Goal: Task Accomplishment & Management: Complete application form

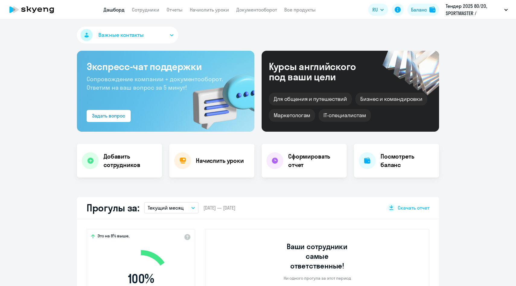
select select "30"
click at [142, 13] on app-menu-item-link "Сотрудники" at bounding box center [145, 10] width 27 height 8
click at [142, 10] on link "Сотрудники" at bounding box center [145, 10] width 27 height 6
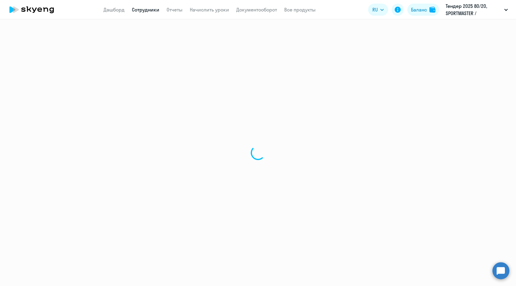
select select "30"
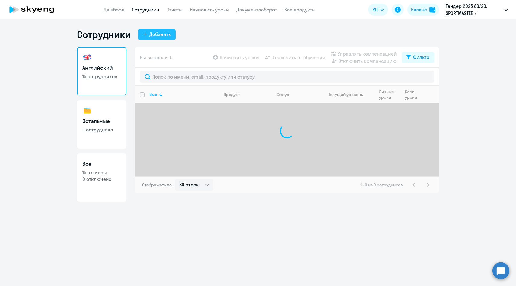
click at [164, 36] on div "Добавить" at bounding box center [159, 33] width 21 height 7
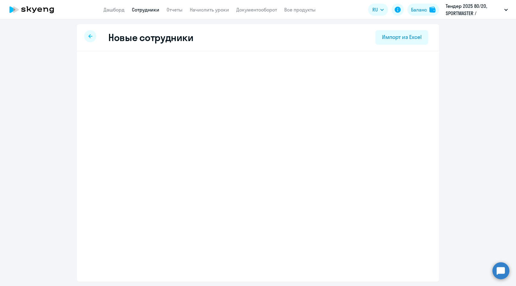
select select "chinese_adult_not_native_speaker_premium"
select select "3"
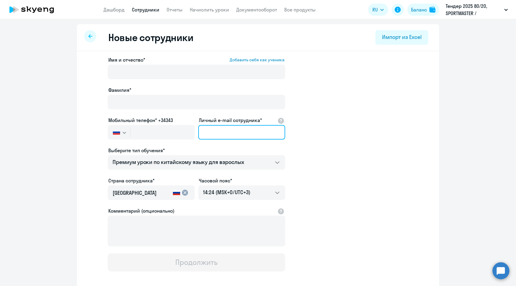
click at [213, 135] on input "Личный e-mail сотрудника*" at bounding box center [241, 132] width 87 height 14
paste input "[PERSON_NAME][EMAIL_ADDRESS][DOMAIN_NAME]"
type input "[PERSON_NAME][EMAIL_ADDRESS][DOMAIN_NAME]"
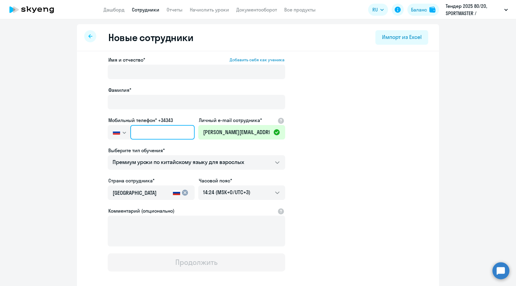
click at [162, 132] on input "text" at bounding box center [162, 132] width 64 height 14
paste input "[PHONE_NUMBER]"
type input "[PHONE_NUMBER]"
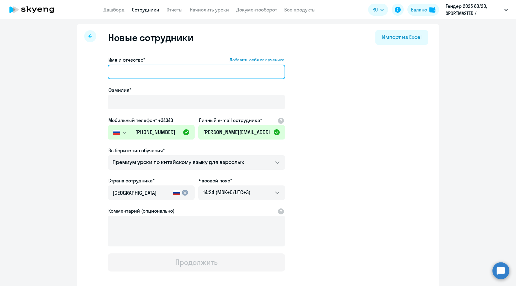
click at [161, 71] on input "Имя и отчество* Добавить себя как ученика" at bounding box center [197, 72] width 178 height 14
paste input "[PERSON_NAME]"
type input "[PERSON_NAME]"
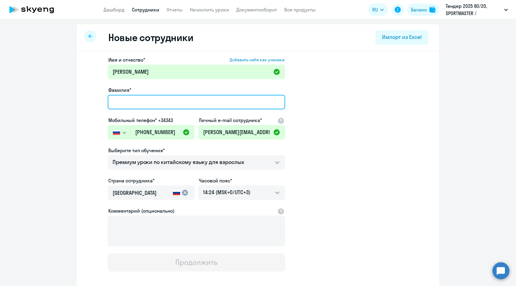
click at [165, 103] on input "Фамилия*" at bounding box center [197, 102] width 178 height 14
paste input "[PERSON_NAME]"
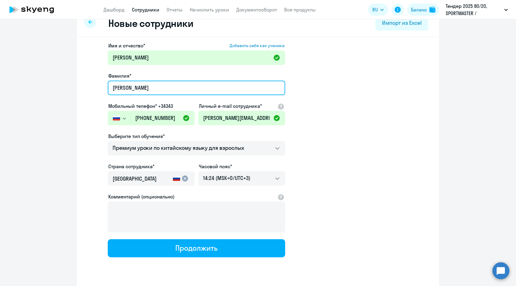
scroll to position [30, 0]
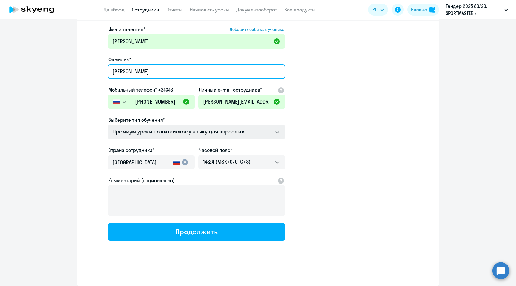
type input "[PERSON_NAME]"
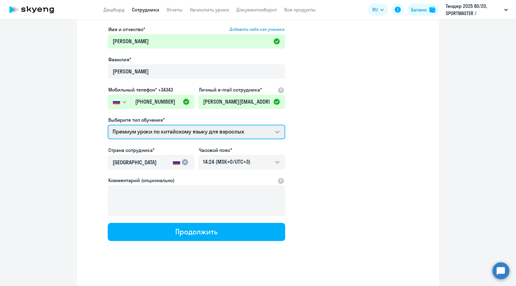
click at [162, 129] on select "Премиум уроки по китайскому языку для взрослых Групповые уроки по английскому я…" at bounding box center [197, 132] width 178 height 14
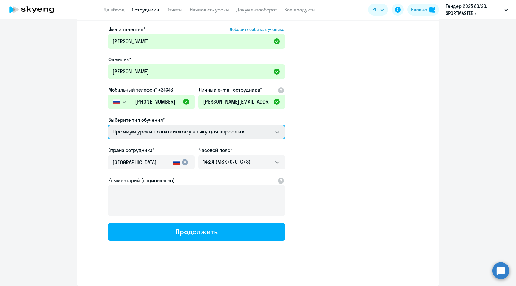
click at [108, 125] on select "Премиум уроки по китайскому языку для взрослых Групповые уроки по английскому я…" at bounding box center [197, 132] width 178 height 14
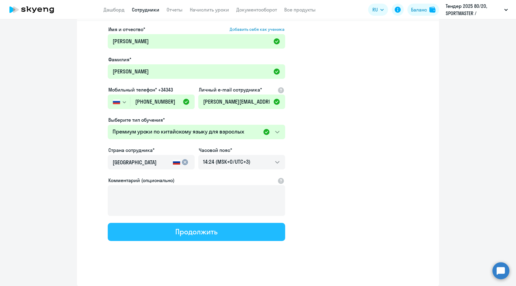
click at [166, 229] on button "Продолжить" at bounding box center [197, 232] width 178 height 18
select select "chinese_adult_not_native_speaker_premium"
select select "3"
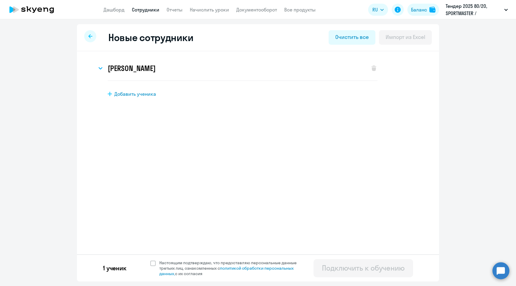
scroll to position [0, 0]
click at [173, 264] on span "Настоящим подтверждаю, что предоставляю персональные данные третьих лиц, ознако…" at bounding box center [231, 268] width 145 height 16
click at [150, 260] on input "Настоящим подтверждаю, что предоставляю персональные данные третьих лиц, ознако…" at bounding box center [150, 260] width 0 height 0
checkbox input "true"
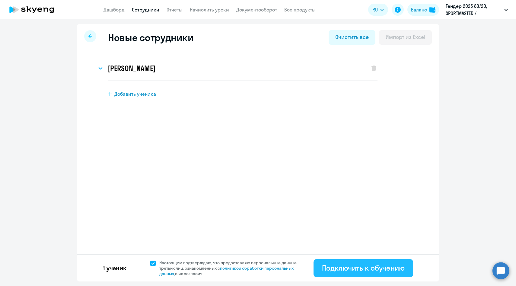
click at [348, 268] on div "Подключить к обучению" at bounding box center [363, 268] width 83 height 10
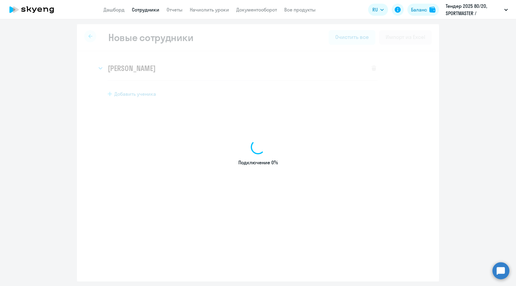
select select "chinese_adult_not_native_speaker_premium"
select select "3"
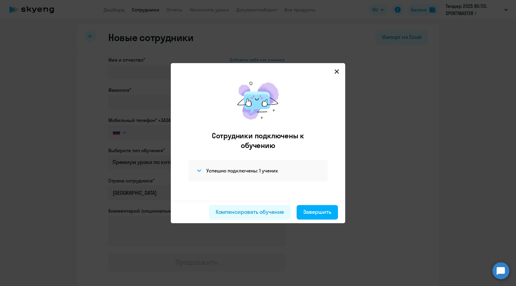
click at [317, 219] on div "Компенсировать обучение Завершить" at bounding box center [258, 212] width 175 height 22
click at [317, 213] on div "Завершить" at bounding box center [317, 212] width 28 height 8
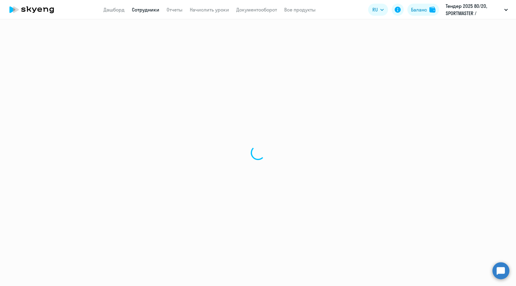
select select "30"
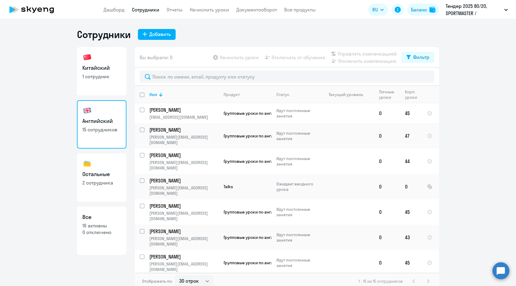
click at [106, 79] on p "1 сотрудник" at bounding box center [101, 76] width 39 height 7
select select "30"
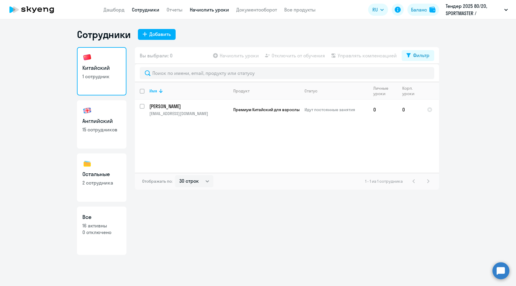
click at [212, 9] on link "Начислить уроки" at bounding box center [209, 10] width 39 height 6
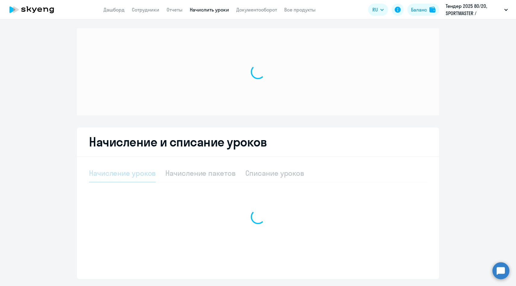
select select "10"
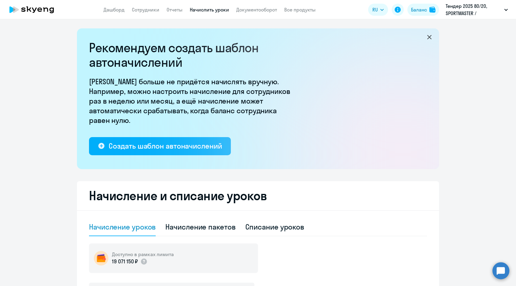
scroll to position [99, 0]
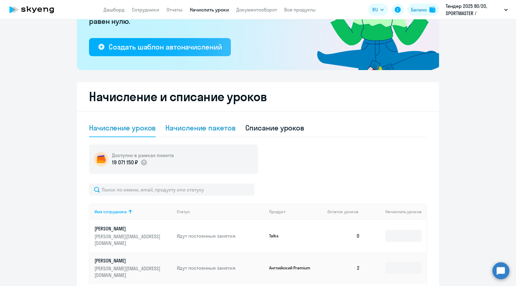
click at [209, 127] on div "Начисление пакетов" at bounding box center [200, 128] width 70 height 10
select select "10"
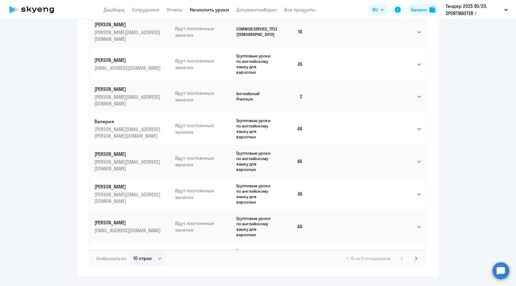
scroll to position [343, 0]
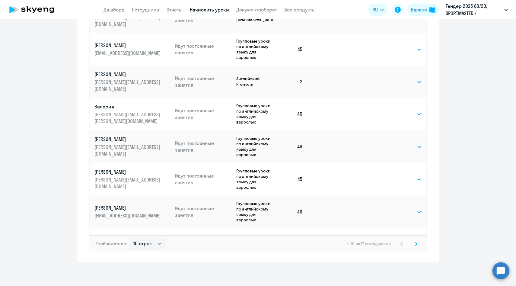
click at [412, 271] on select "Выбрать 4 8 16 32 64 96 128" at bounding box center [409, 274] width 25 height 7
select select "16"
click at [397, 271] on select "Выбрать 4 8 16 32 64 96 128" at bounding box center [409, 274] width 25 height 7
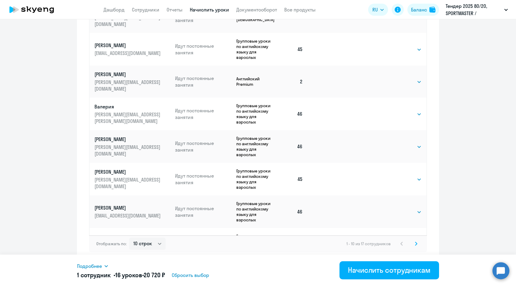
click at [88, 267] on span "Подробнее" at bounding box center [89, 265] width 25 height 7
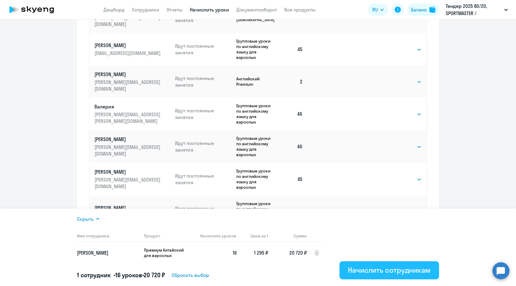
click at [360, 270] on div "Начислить сотрудникам" at bounding box center [389, 270] width 83 height 10
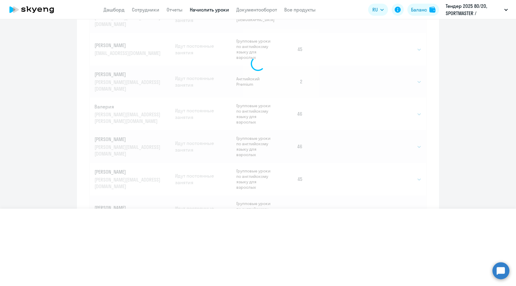
select select
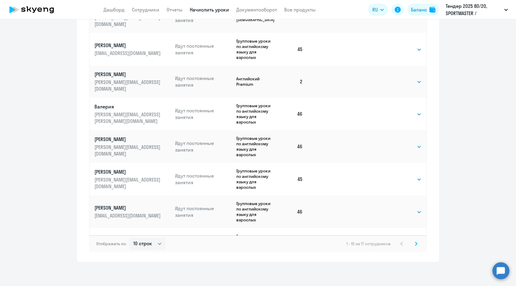
click at [148, 275] on p "[EMAIL_ADDRESS][DOMAIN_NAME]" at bounding box center [128, 278] width 68 height 7
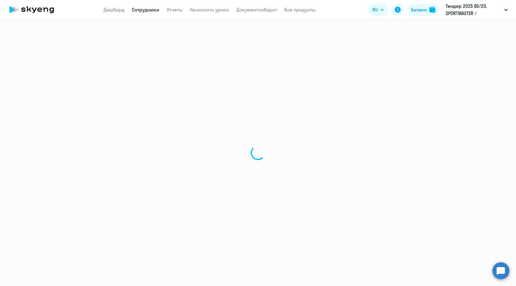
select select "chinese"
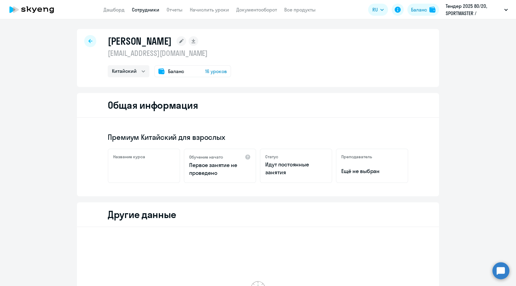
drag, startPoint x: 231, startPoint y: 55, endPoint x: 109, endPoint y: 54, distance: 122.3
click at [109, 54] on p "[EMAIL_ADDRESS][DOMAIN_NAME]" at bounding box center [169, 53] width 123 height 10
copy p "[EMAIL_ADDRESS][DOMAIN_NAME]"
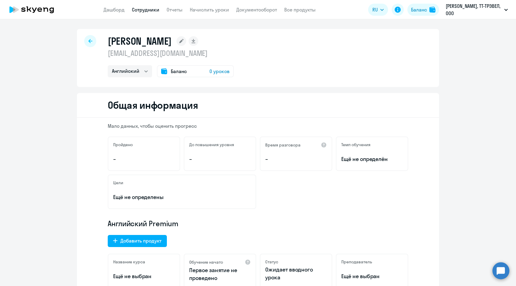
select select "english"
